Goal: Information Seeking & Learning: Learn about a topic

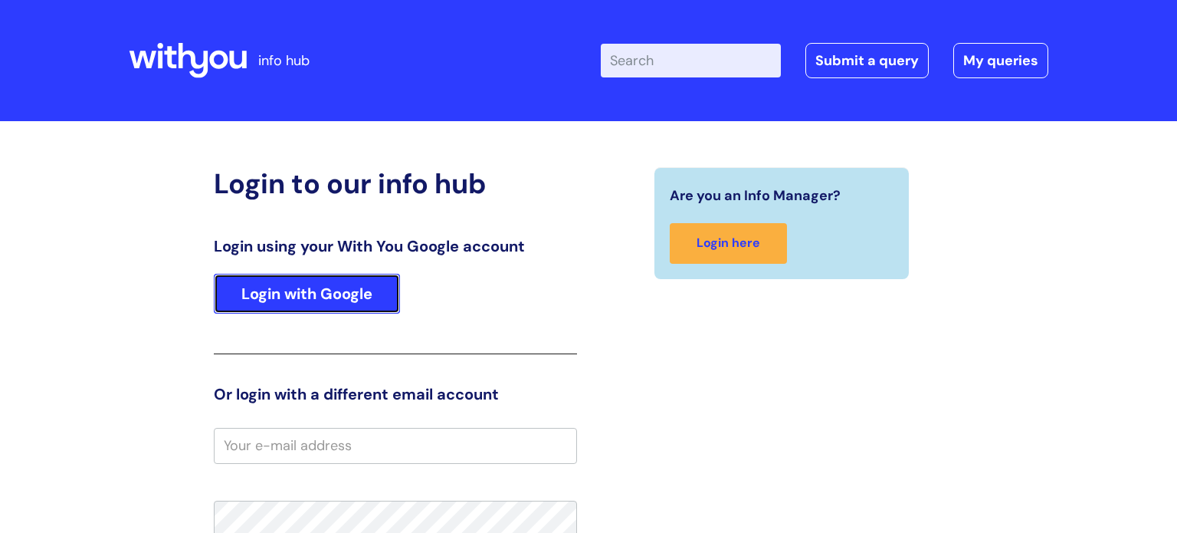
click at [336, 288] on link "Login with Google" at bounding box center [307, 294] width 186 height 40
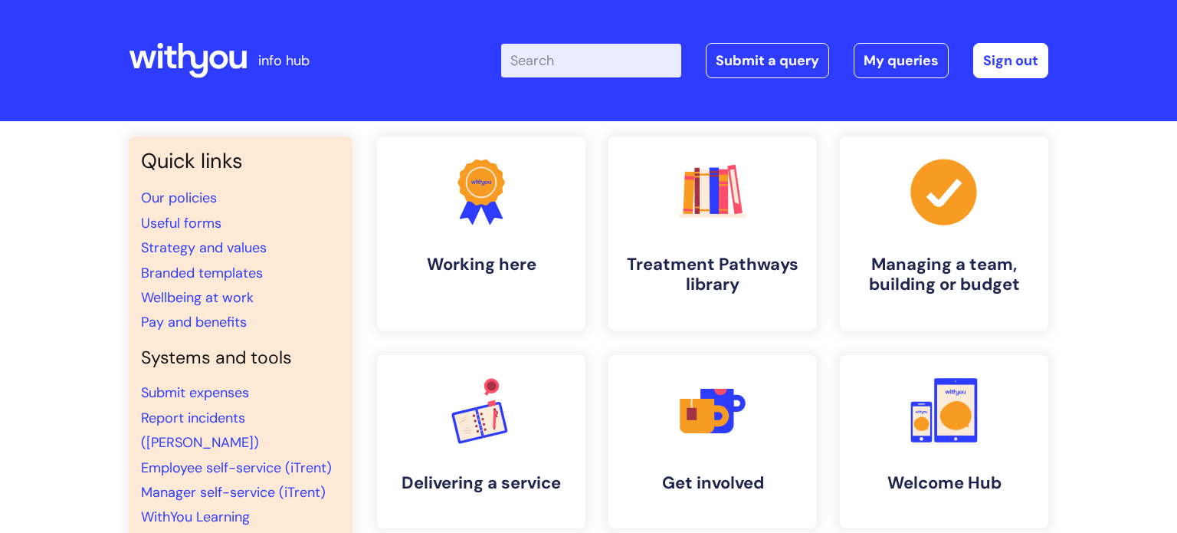
click at [584, 56] on input "Enter your search term here..." at bounding box center [591, 61] width 180 height 34
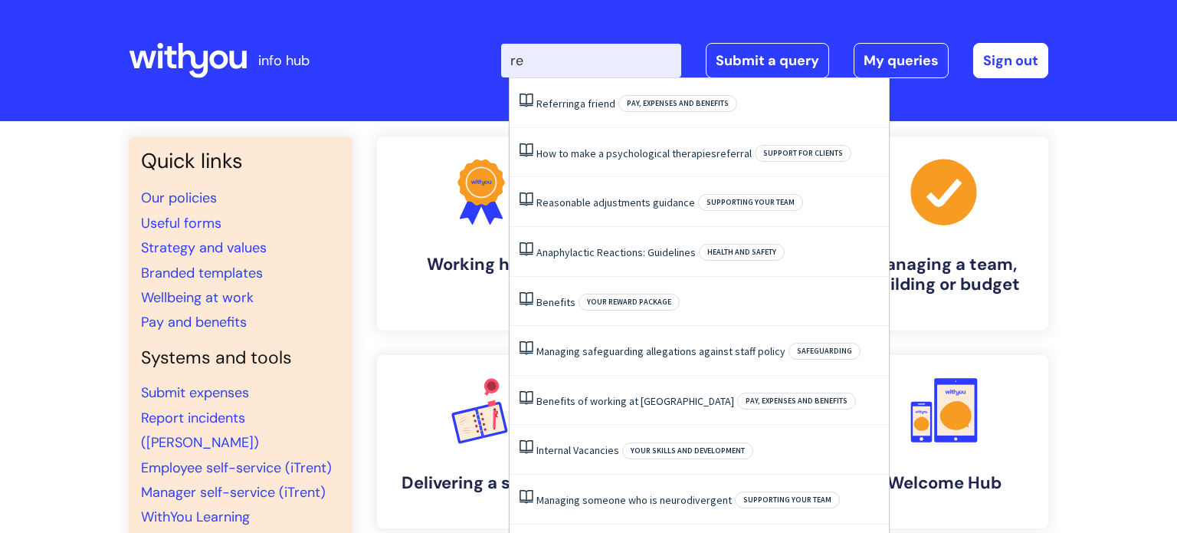
type input "r"
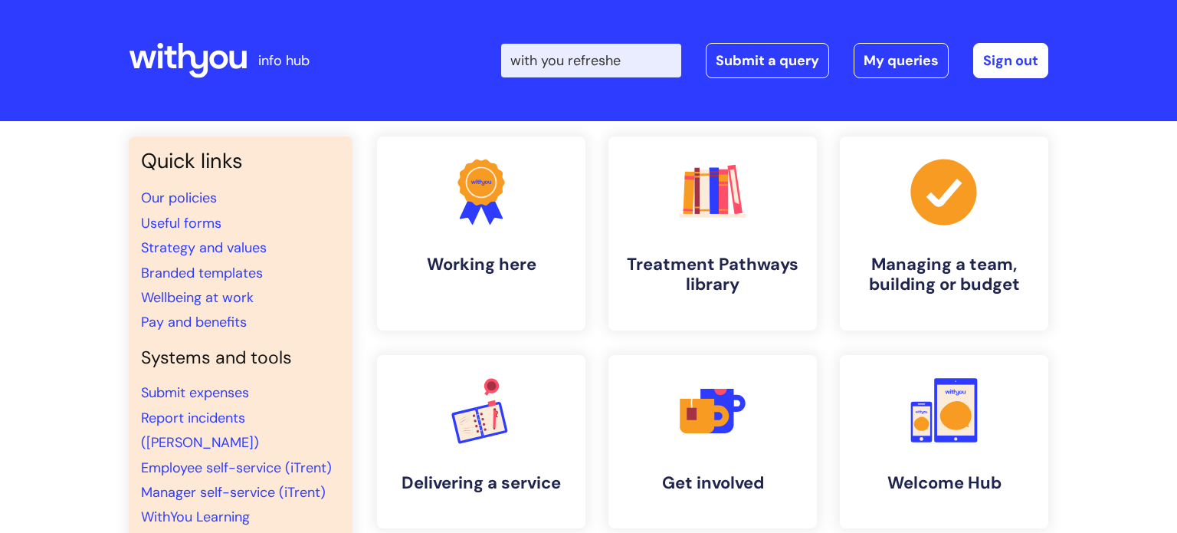
type input "with you refresher"
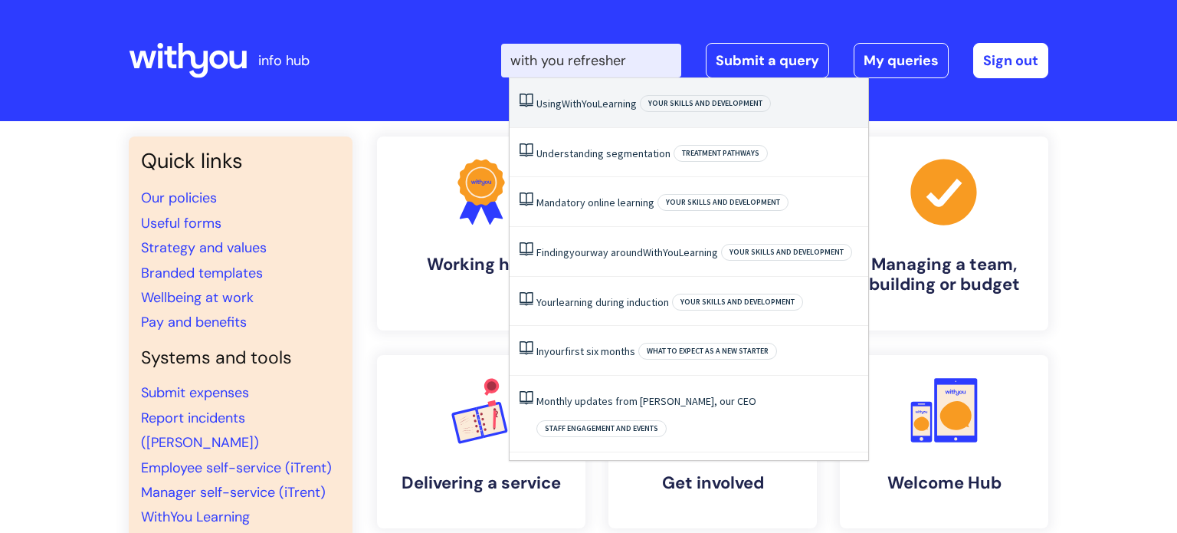
click at [629, 103] on link "Using WithYou Learning" at bounding box center [586, 104] width 100 height 14
